Goal: Task Accomplishment & Management: Use online tool/utility

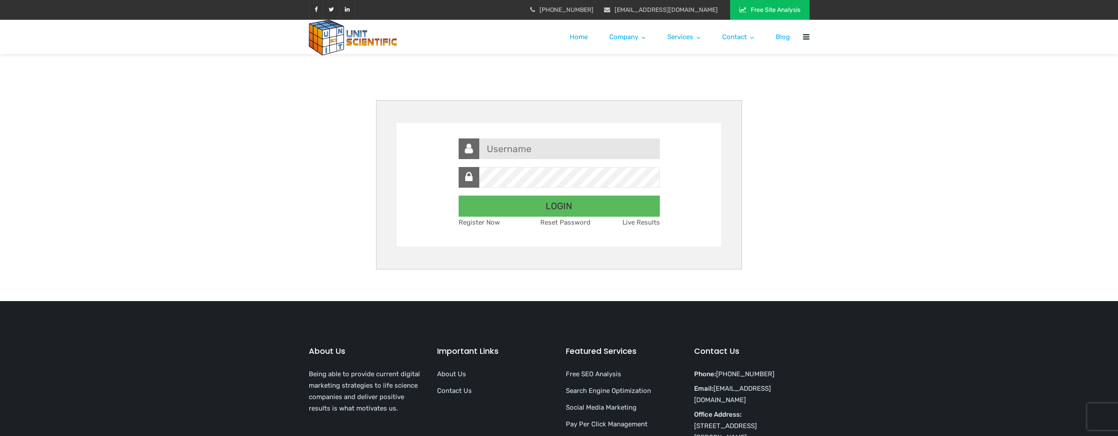
type input "[EMAIL_ADDRESS][DOMAIN_NAME]"
click at [556, 204] on input "LOGIN" at bounding box center [559, 206] width 201 height 21
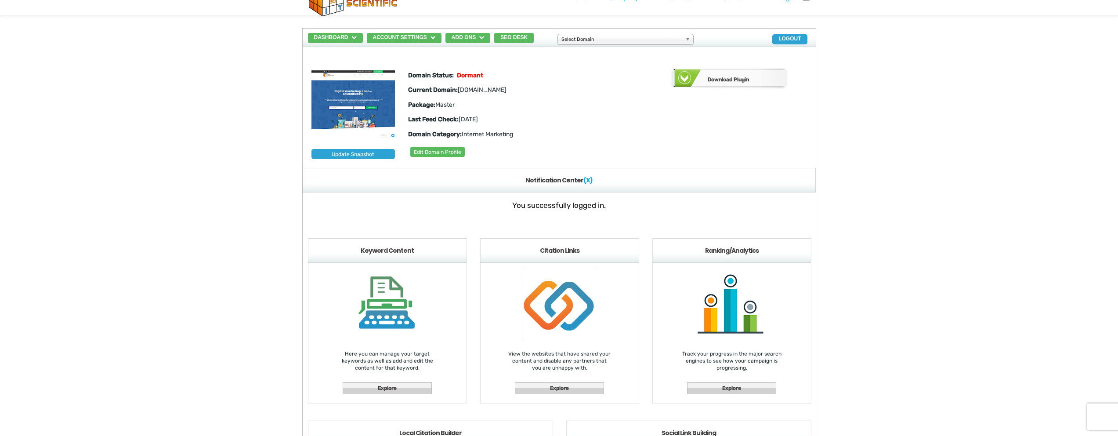
scroll to position [26, 0]
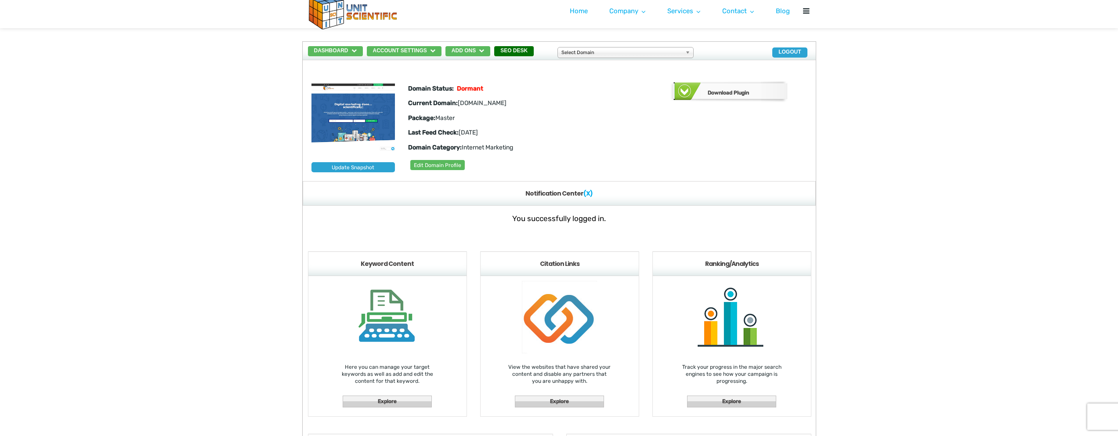
click at [527, 47] on button "SEO Desk" at bounding box center [514, 51] width 40 height 10
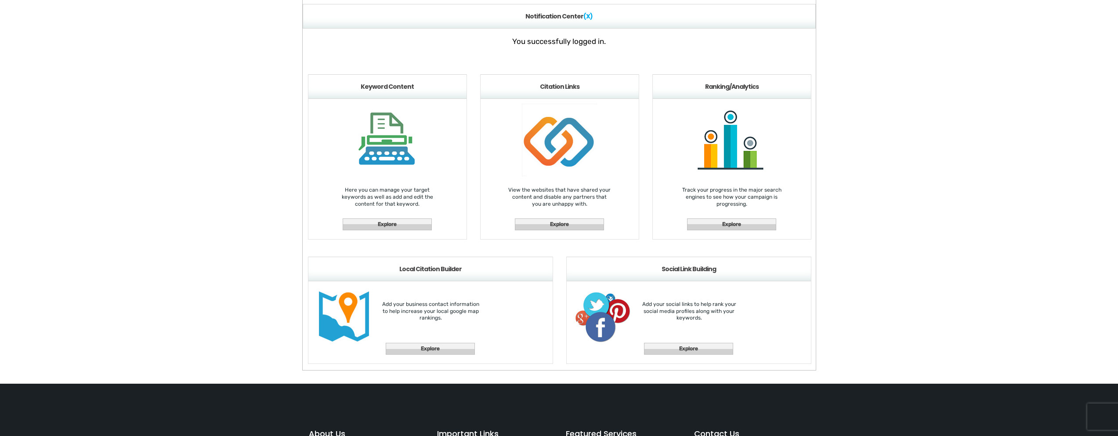
scroll to position [187, 0]
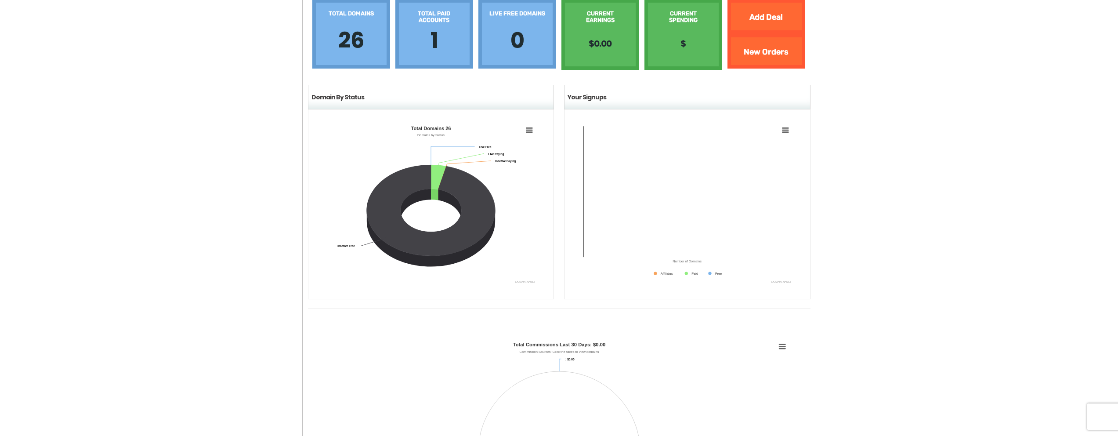
scroll to position [144, 0]
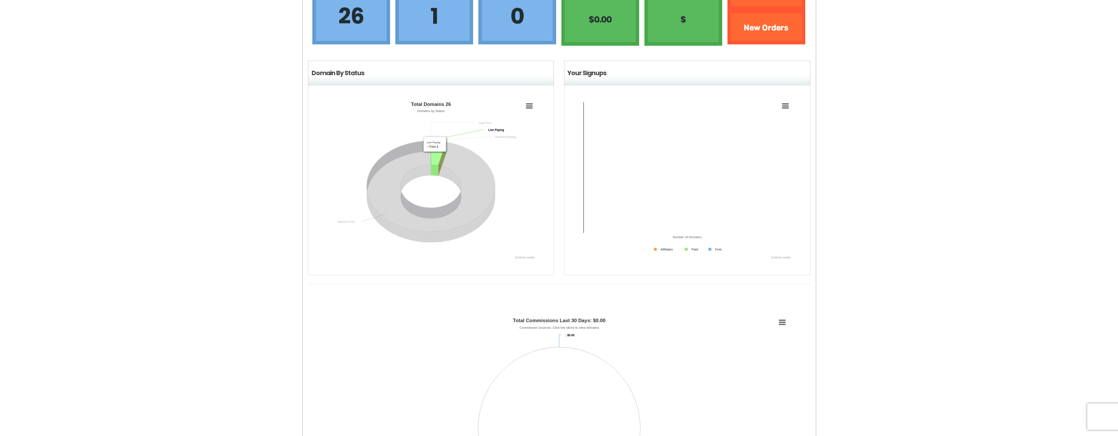
click at [435, 156] on icon "Total Domains 26" at bounding box center [438, 153] width 15 height 25
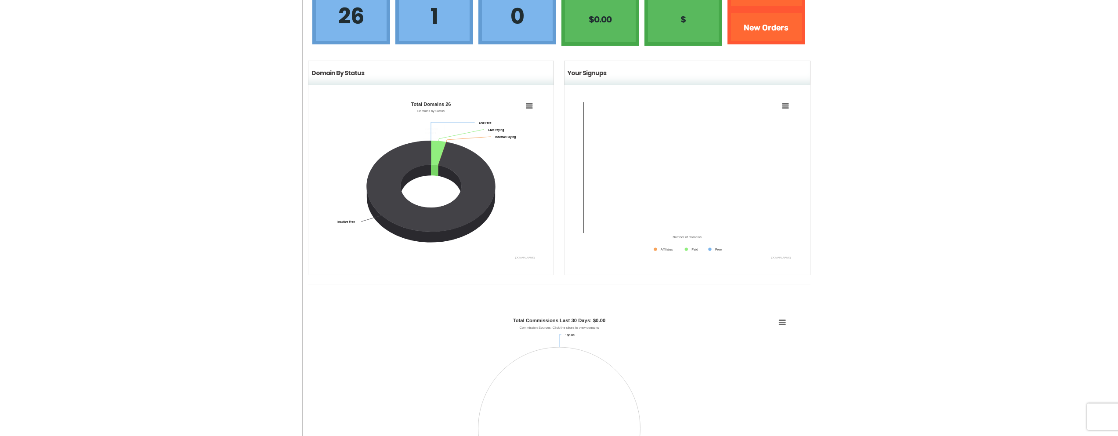
click at [435, 26] on h1 "1" at bounding box center [435, 16] width 56 height 20
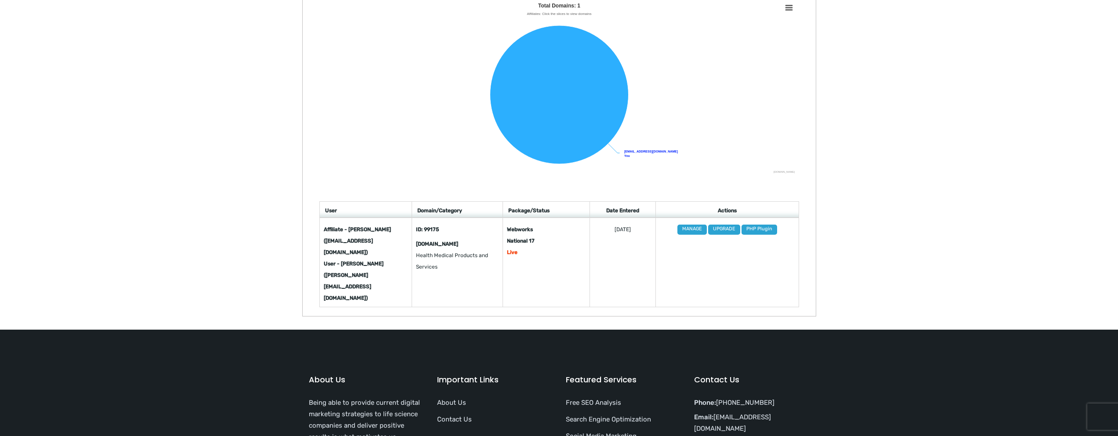
scroll to position [235, 0]
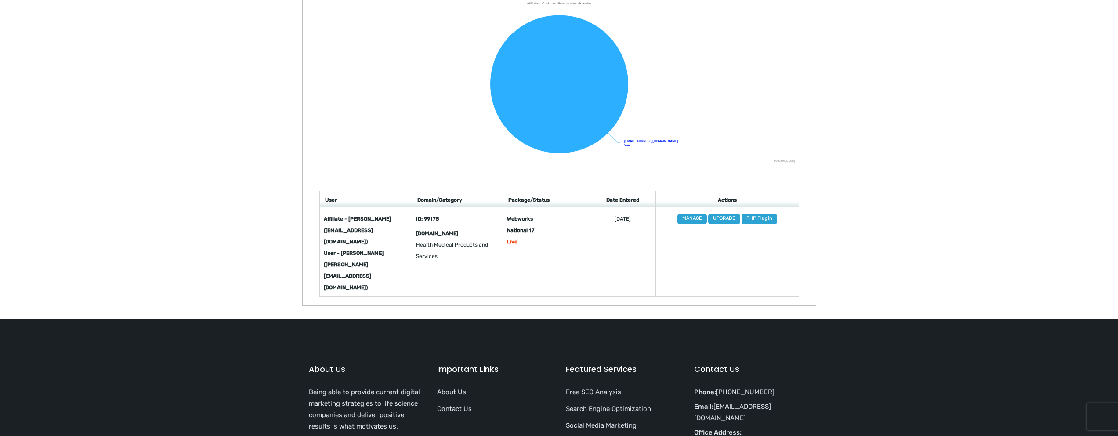
click at [528, 238] on p "Live" at bounding box center [546, 241] width 79 height 11
click at [526, 242] on p "Live" at bounding box center [546, 241] width 79 height 11
drag, startPoint x: 526, startPoint y: 242, endPoint x: 511, endPoint y: 242, distance: 14.9
click at [526, 243] on p "Live" at bounding box center [546, 241] width 79 height 11
click at [688, 221] on link "MANAGE" at bounding box center [692, 219] width 29 height 10
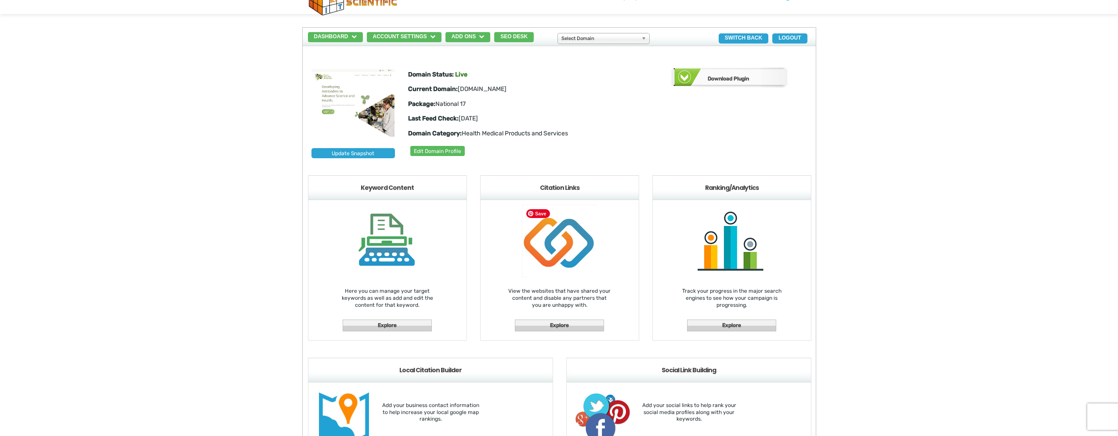
scroll to position [37, 0]
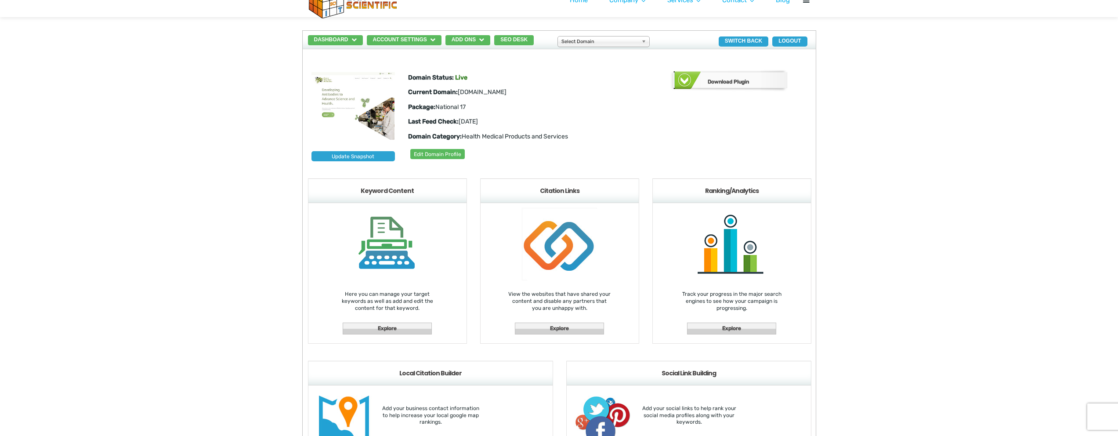
click at [463, 77] on span "Live" at bounding box center [461, 77] width 12 height 7
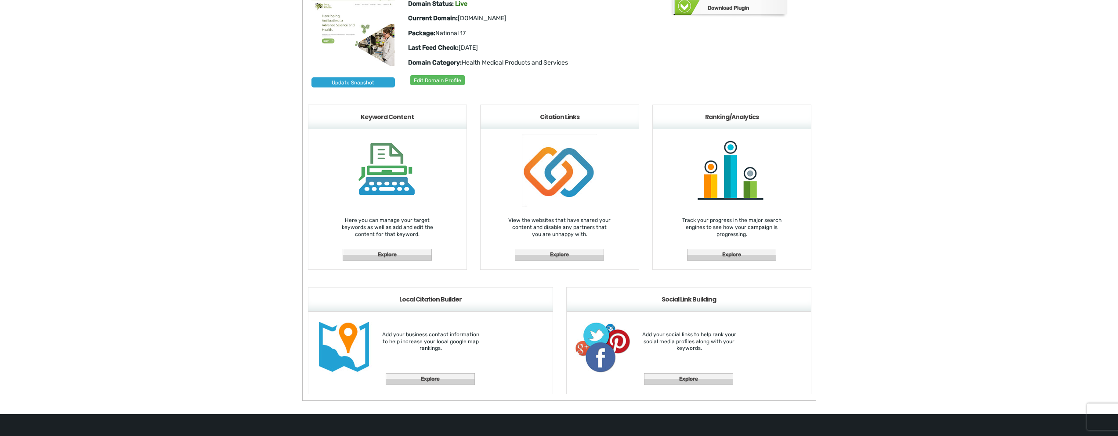
scroll to position [110, 0]
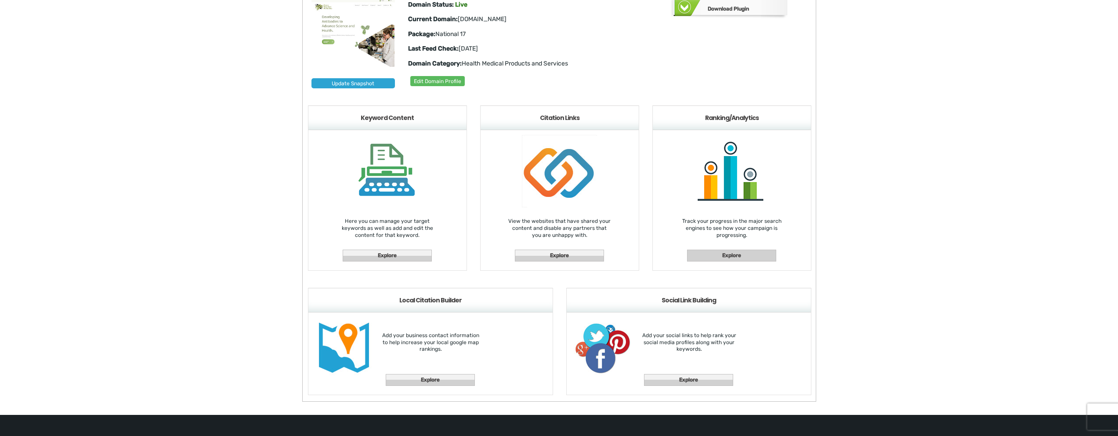
click at [748, 255] on link "Explore" at bounding box center [731, 256] width 89 height 12
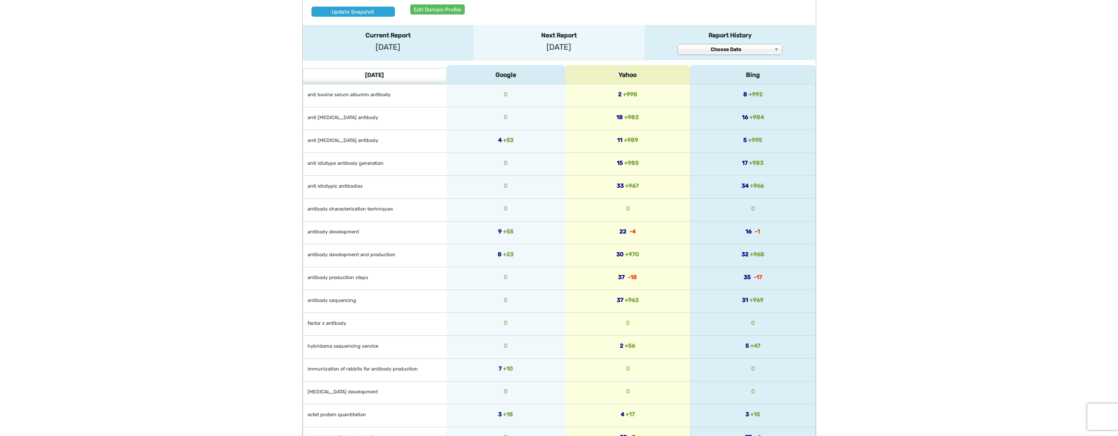
scroll to position [179, 0]
click at [729, 46] on div "Report History Current Report (Lifetime) 2025-09-14 2025-09-07 2025-08-31 2025-…" at bounding box center [730, 45] width 171 height 35
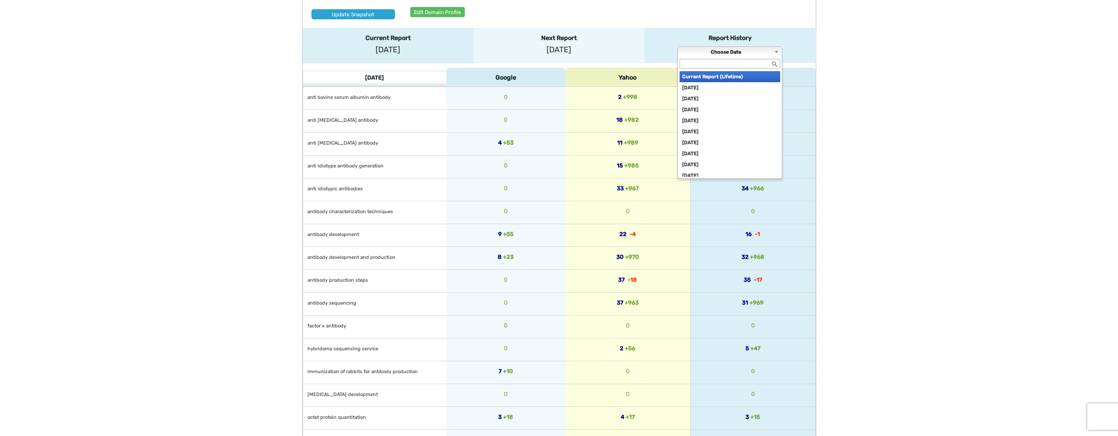
click at [729, 50] on span "Choose Date" at bounding box center [726, 52] width 89 height 11
click at [709, 88] on li "[DATE]" at bounding box center [730, 87] width 101 height 11
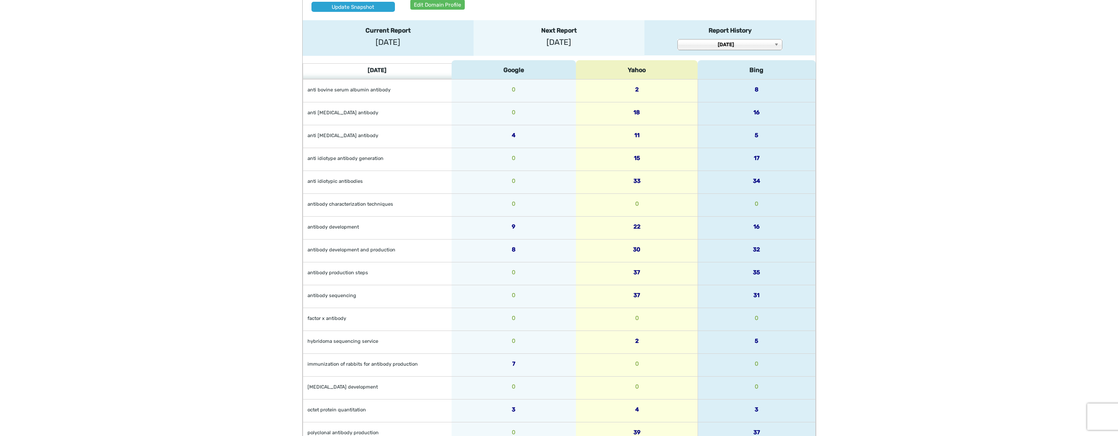
scroll to position [125, 0]
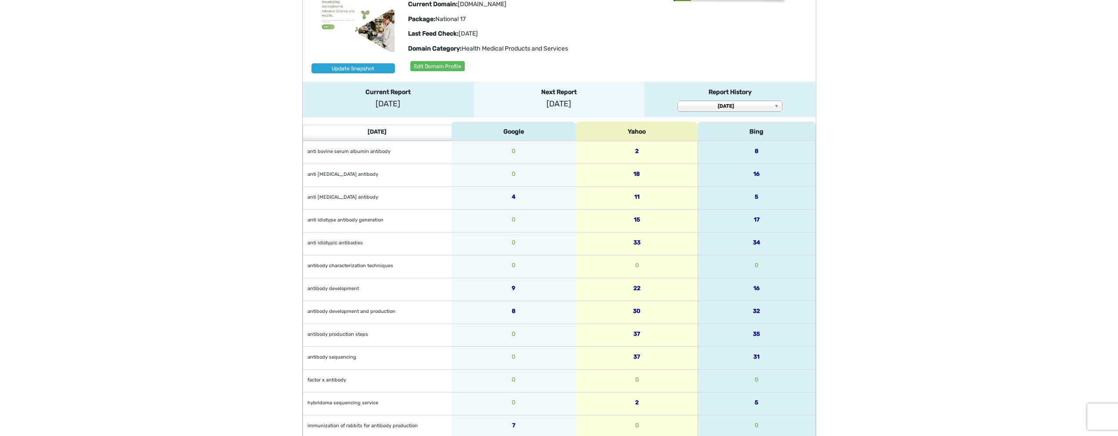
click at [733, 105] on span "[DATE]" at bounding box center [726, 106] width 89 height 11
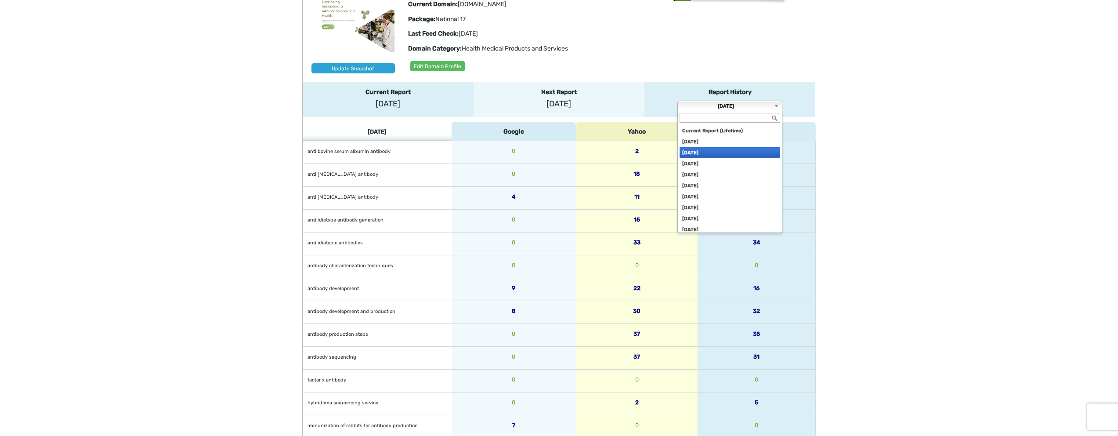
click at [704, 150] on li "[DATE]" at bounding box center [730, 152] width 101 height 11
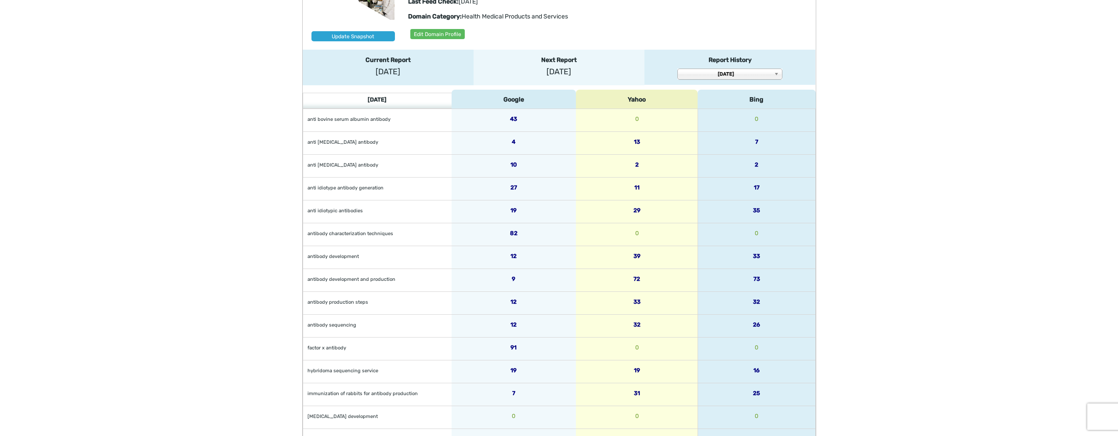
scroll to position [155, 0]
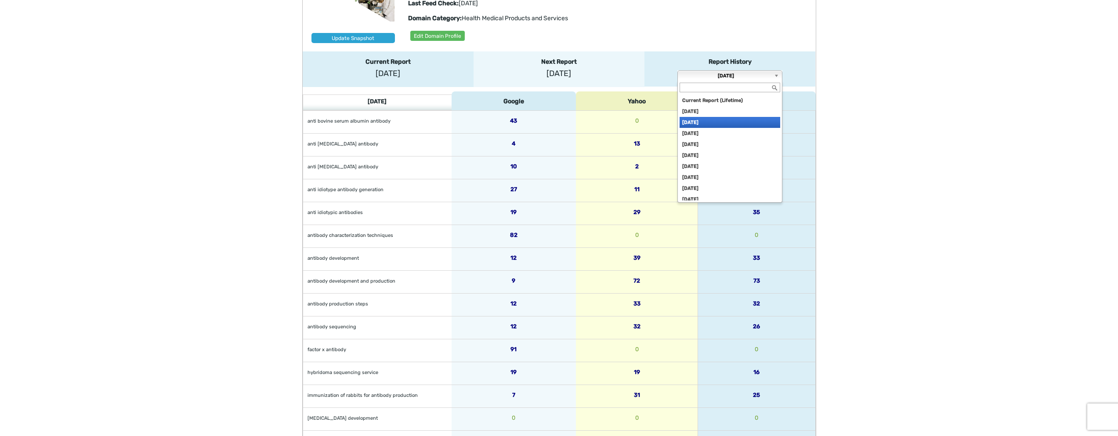
click at [756, 78] on span "[DATE]" at bounding box center [726, 76] width 89 height 11
click at [713, 136] on li "[DATE]" at bounding box center [730, 133] width 101 height 11
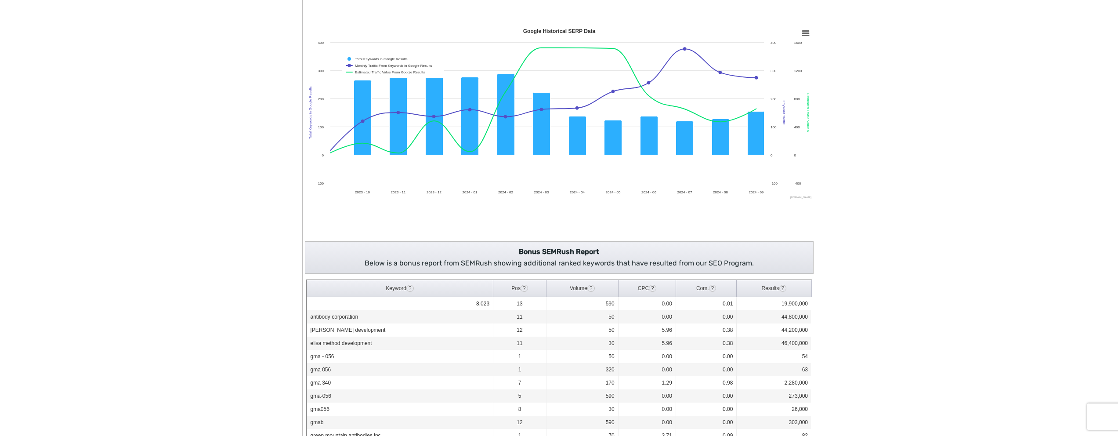
scroll to position [771, 0]
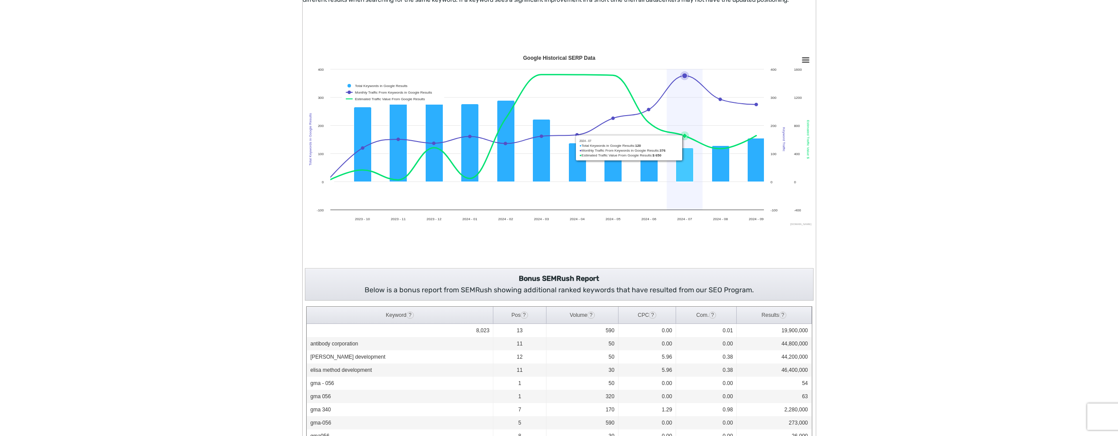
click at [683, 134] on icon "Google Historical SERP Data" at bounding box center [684, 135] width 5 height 5
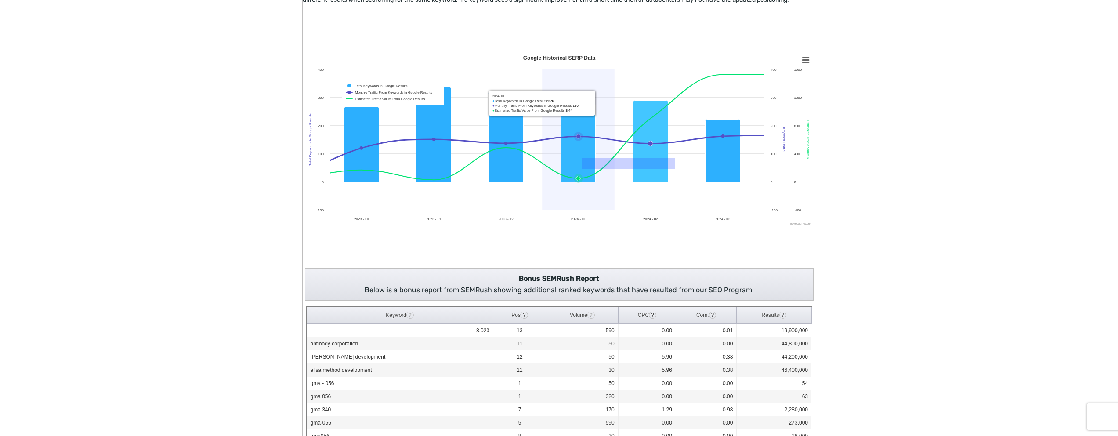
drag, startPoint x: 673, startPoint y: 159, endPoint x: 552, endPoint y: 171, distance: 121.0
click at [552, 171] on icon "Created with Highcharts 12.4.0 Keyword Traffic Total Keywords in Google Results…" at bounding box center [559, 139] width 513 height 176
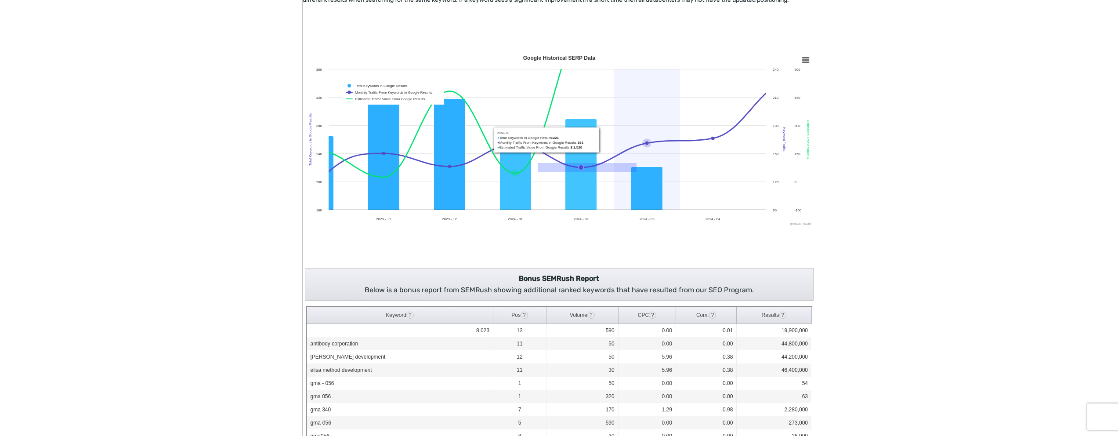
drag, startPoint x: 537, startPoint y: 172, endPoint x: 679, endPoint y: 158, distance: 141.8
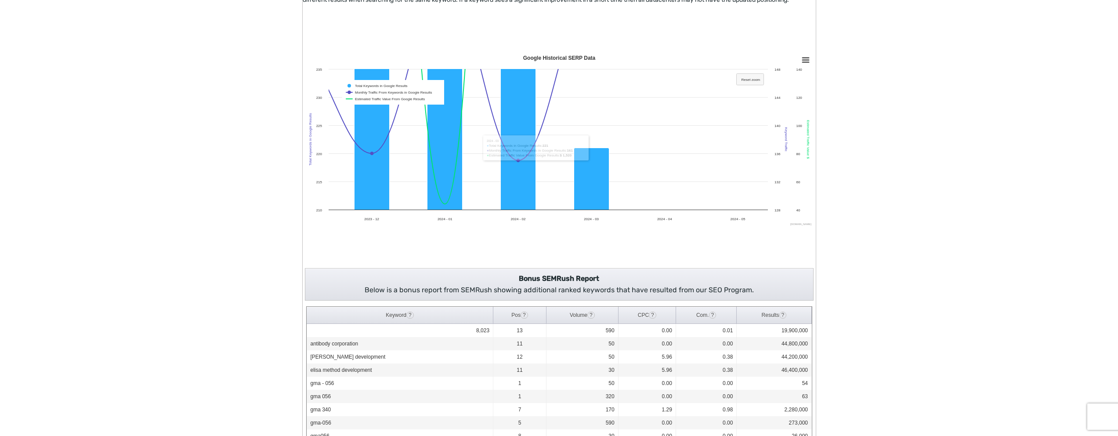
drag, startPoint x: 511, startPoint y: 229, endPoint x: 551, endPoint y: 221, distance: 40.7
click at [551, 221] on div "Created with Highcharts 12.4.0 Keyword Traffic Total Keywords in Google Results…" at bounding box center [559, 139] width 513 height 221
drag, startPoint x: 512, startPoint y: 221, endPoint x: 393, endPoint y: 219, distance: 118.2
click at [397, 220] on rect "Google Historical SERP Data" at bounding box center [559, 139] width 513 height 176
drag, startPoint x: 368, startPoint y: 219, endPoint x: 333, endPoint y: 218, distance: 34.7
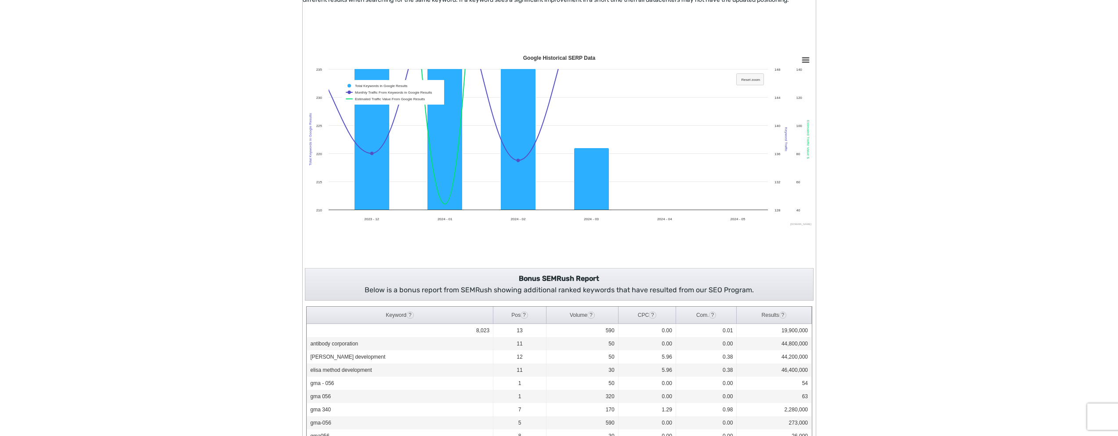
click at [340, 219] on icon "Created with Highcharts 12.4.0 Keyword Traffic Total Keywords in Google Results…" at bounding box center [559, 139] width 513 height 176
drag, startPoint x: 327, startPoint y: 218, endPoint x: 414, endPoint y: 218, distance: 87.0
click at [414, 218] on rect "Google Historical SERP Data" at bounding box center [559, 139] width 513 height 176
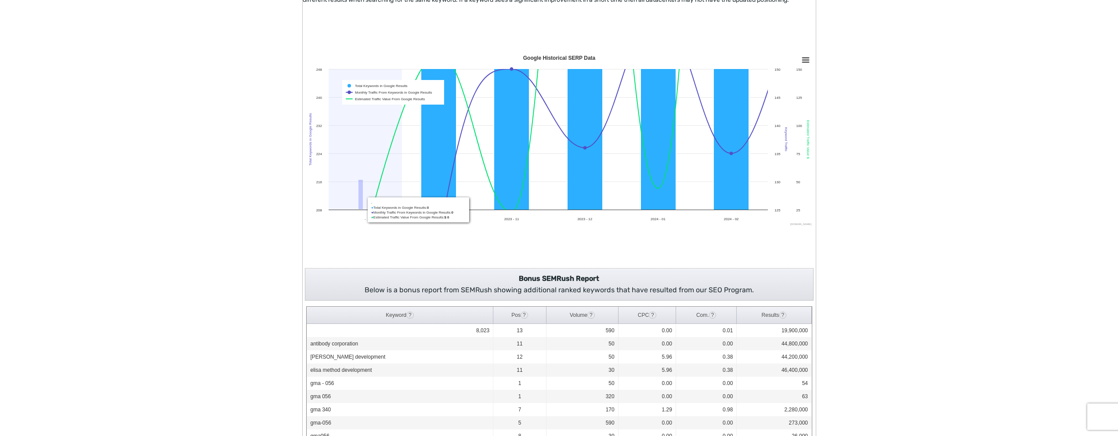
drag, startPoint x: 358, startPoint y: 181, endPoint x: 363, endPoint y: 209, distance: 29.0
click at [363, 209] on rect "Google Historical SERP Data" at bounding box center [559, 139] width 513 height 176
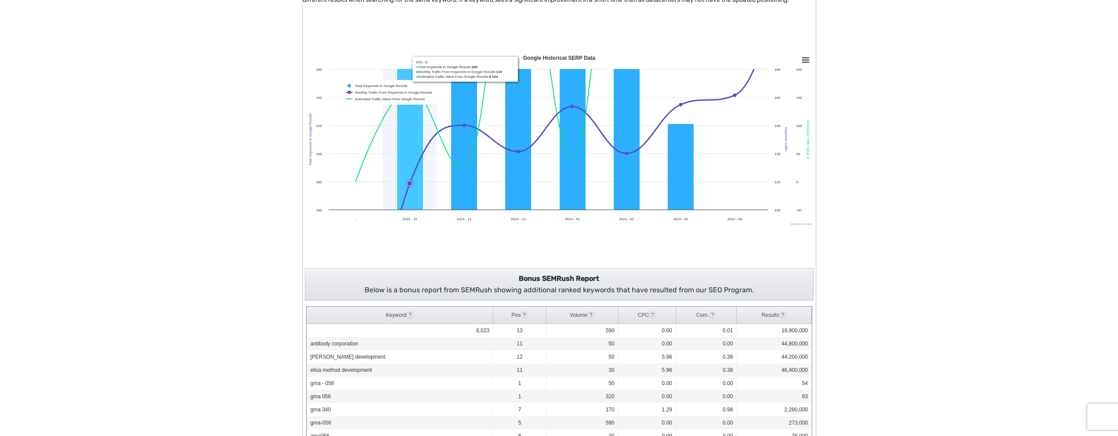
drag, startPoint x: 398, startPoint y: 140, endPoint x: 443, endPoint y: 154, distance: 46.6
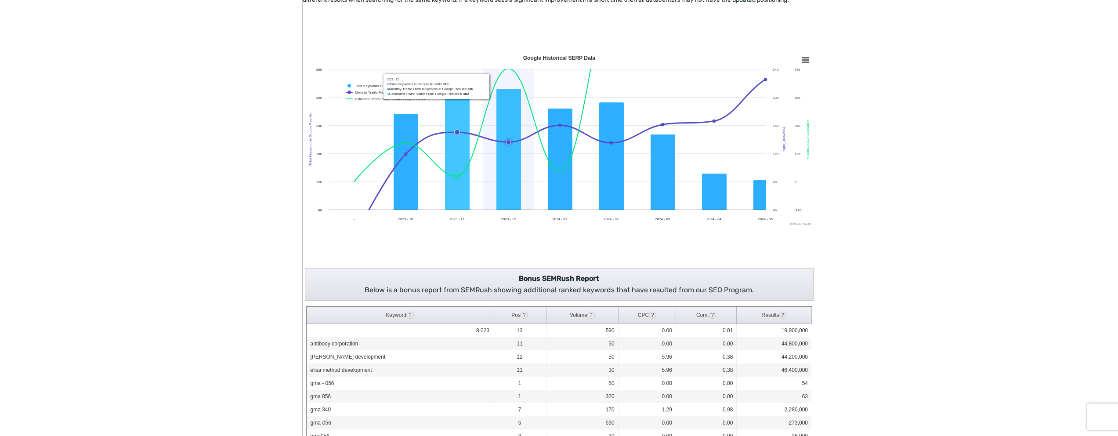
drag, startPoint x: 438, startPoint y: 152, endPoint x: 492, endPoint y: 149, distance: 54.1
click at [492, 149] on rect "Google Historical SERP Data" at bounding box center [559, 139] width 513 height 176
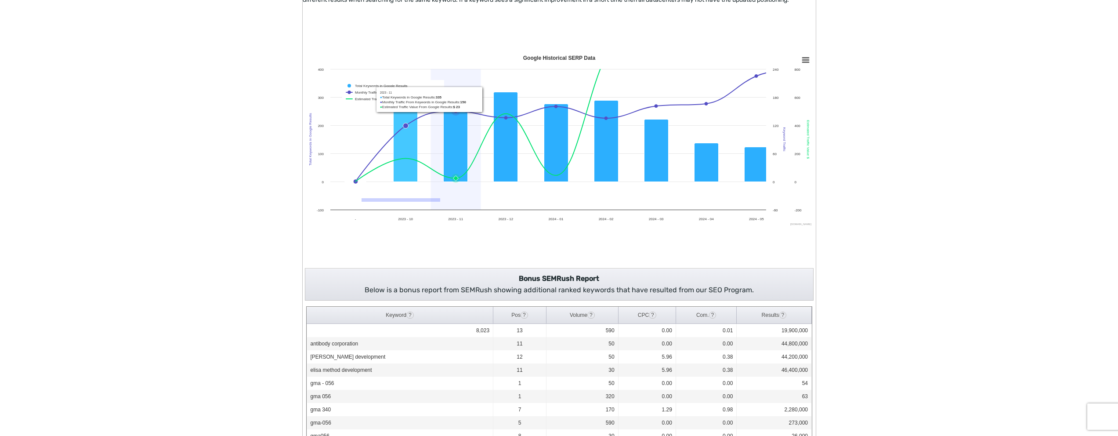
drag, startPoint x: 382, startPoint y: 202, endPoint x: 415, endPoint y: 178, distance: 41.2
click at [447, 199] on rect "Google Historical SERP Data" at bounding box center [559, 139] width 513 height 176
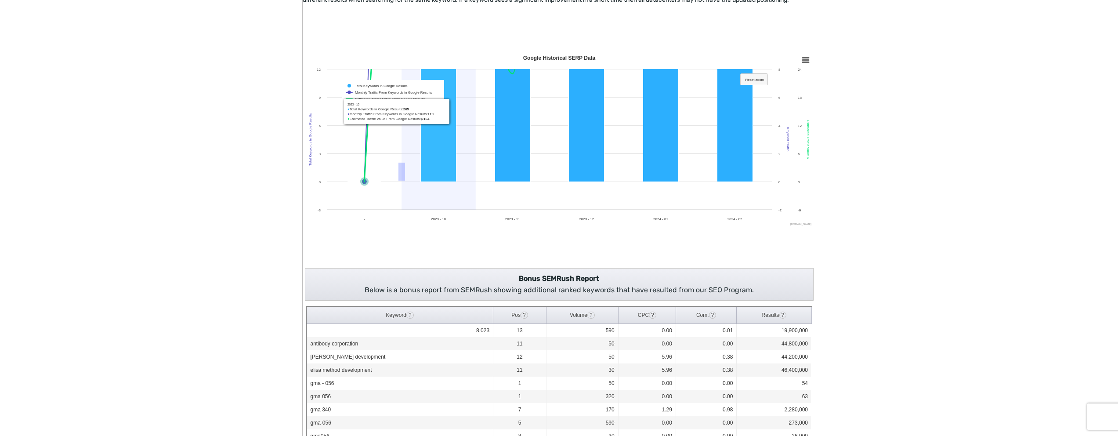
drag, startPoint x: 398, startPoint y: 163, endPoint x: 407, endPoint y: 187, distance: 25.6
click at [407, 187] on rect "Google Historical SERP Data" at bounding box center [559, 139] width 513 height 176
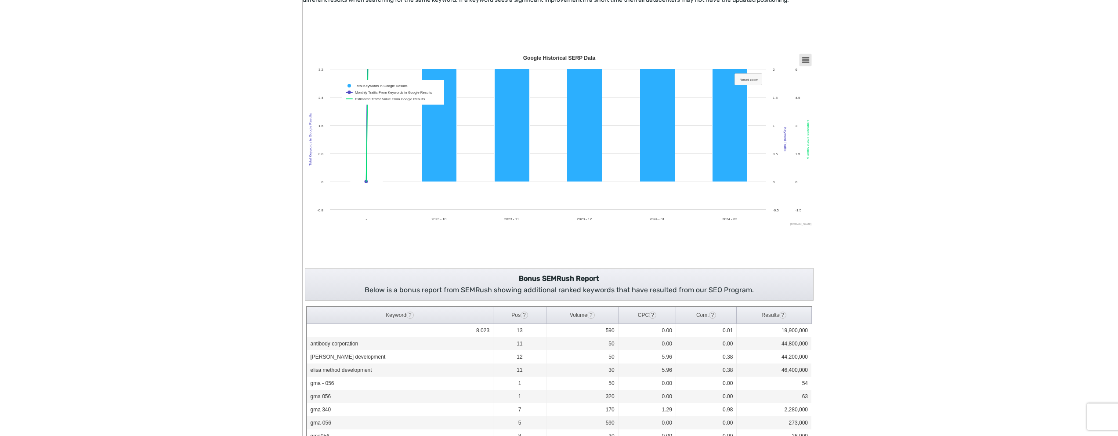
click at [806, 62] on rect "Google Historical SERP Data" at bounding box center [805, 60] width 12 height 12
click at [771, 79] on li "Print chart" at bounding box center [785, 79] width 49 height 7
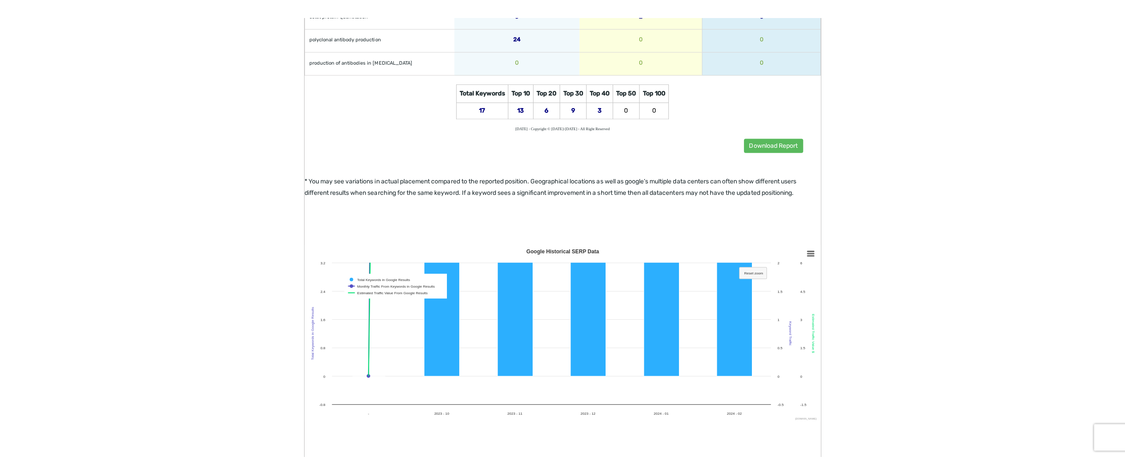
scroll to position [677, 0]
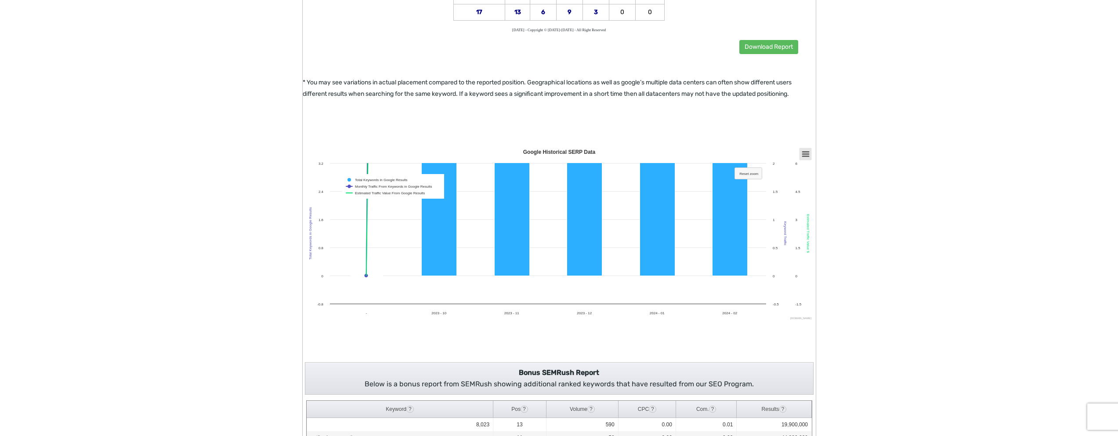
click at [806, 156] on icon "Google Historical SERP Data" at bounding box center [806, 154] width 6 height 4
click at [795, 168] on li "View in full screen" at bounding box center [785, 165] width 49 height 7
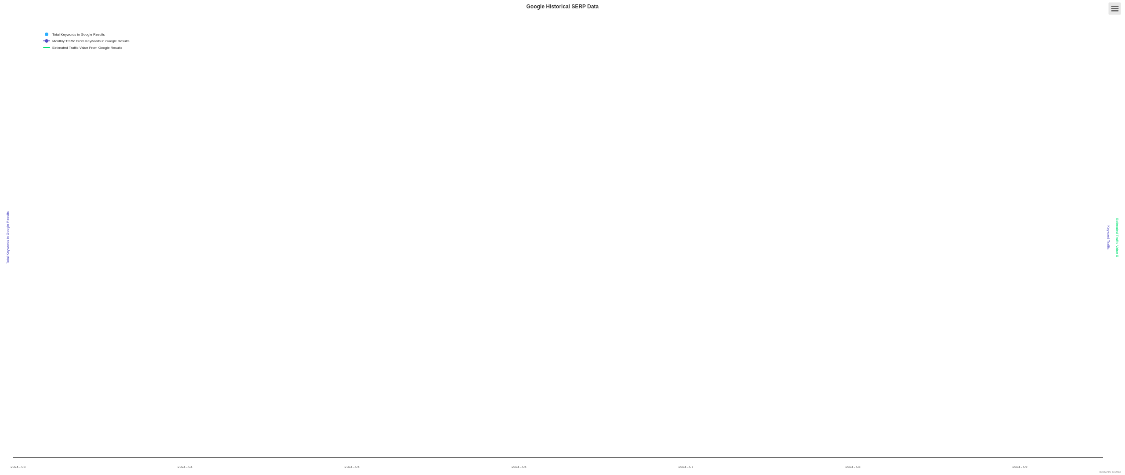
click at [1112, 9] on icon "Google Historical SERP Data" at bounding box center [1115, 9] width 6 height 4
click at [1055, 45] on div "Exit from full screen Print chart Download PNG image Download JPEG image Downlo…" at bounding box center [1094, 44] width 78 height 84
drag, startPoint x: 10, startPoint y: 224, endPoint x: 163, endPoint y: 235, distance: 153.4
click at [135, 251] on rect "Google Historical SERP Data" at bounding box center [562, 237] width 1125 height 475
drag, startPoint x: 189, startPoint y: 196, endPoint x: 317, endPoint y: 253, distance: 140.3
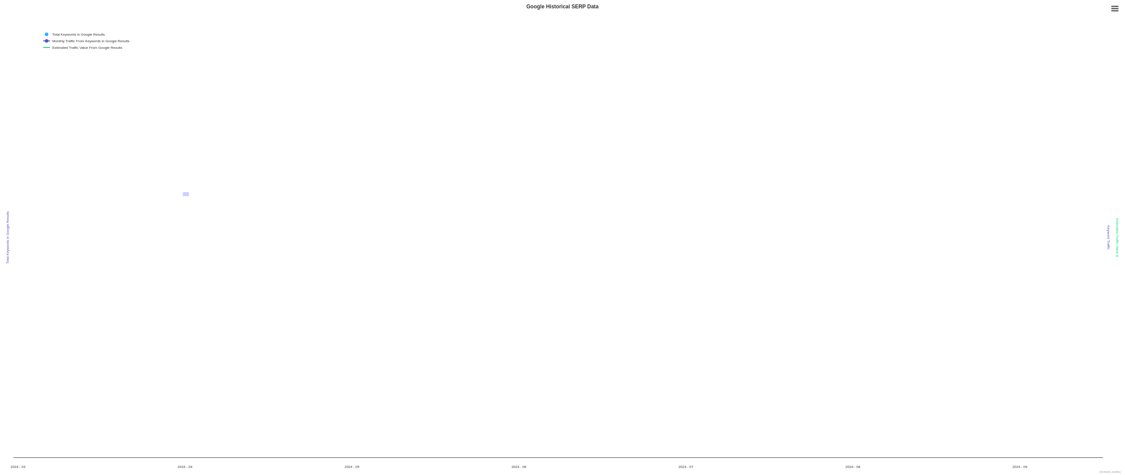
click at [302, 254] on rect "Google Historical SERP Data" at bounding box center [562, 237] width 1125 height 475
click at [1115, 436] on text "[DOMAIN_NAME]" at bounding box center [1110, 471] width 21 height 3
